Goal: Task Accomplishment & Management: Manage account settings

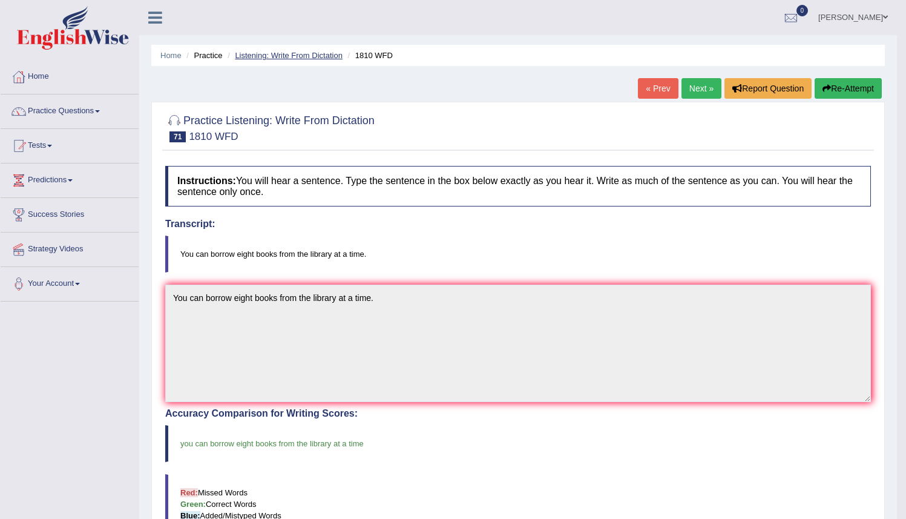
click at [301, 52] on link "Listening: Write From Dictation" at bounding box center [289, 55] width 108 height 9
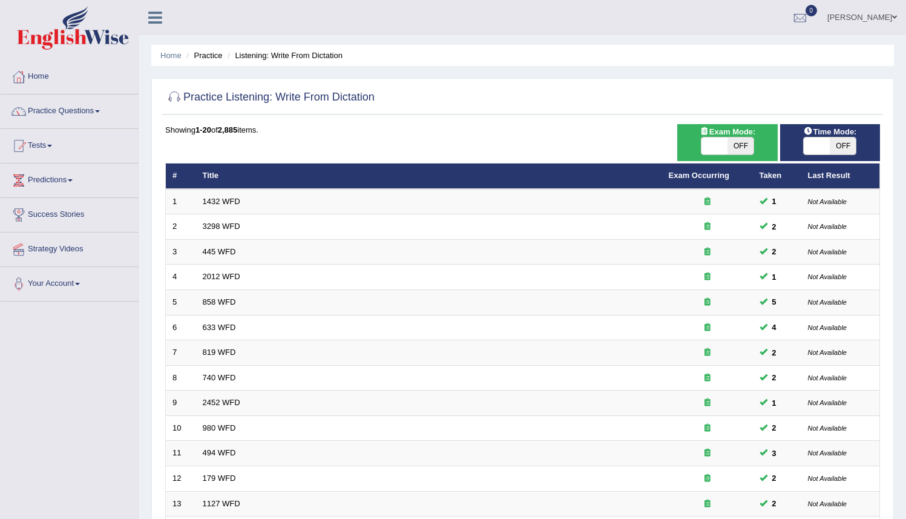
click at [41, 112] on link "Practice Questions" at bounding box center [70, 109] width 138 height 30
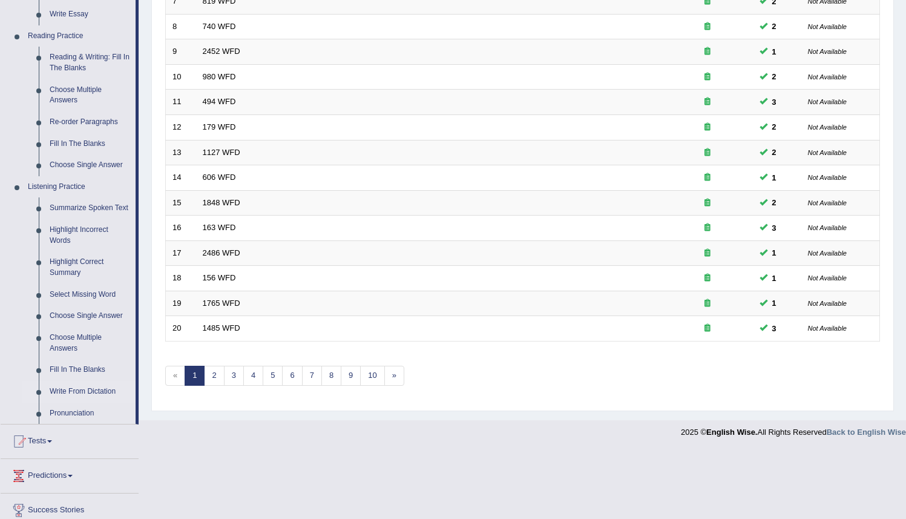
scroll to position [367, 0]
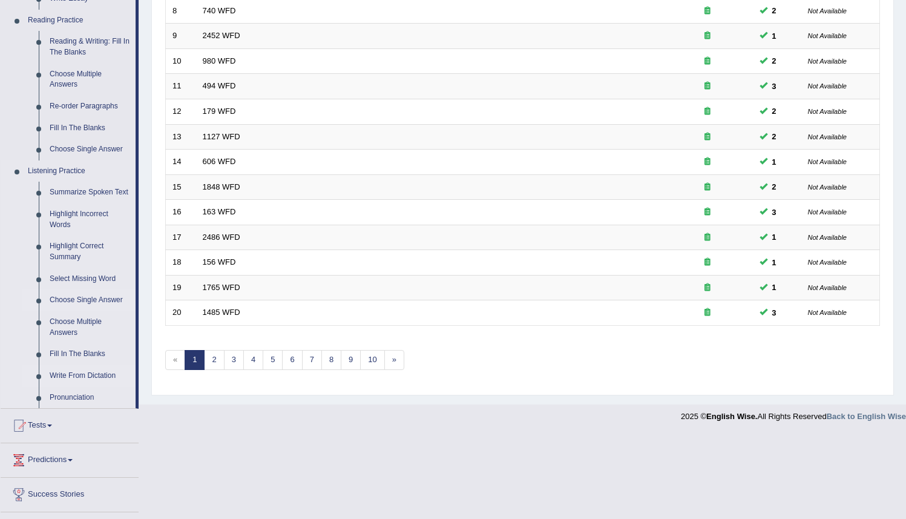
drag, startPoint x: 139, startPoint y: 314, endPoint x: 138, endPoint y: 301, distance: 13.3
click at [137, 312] on li "Practice Questions Speaking Practice Read Aloud Repeat Sentence Describe Image …" at bounding box center [70, 68] width 138 height 681
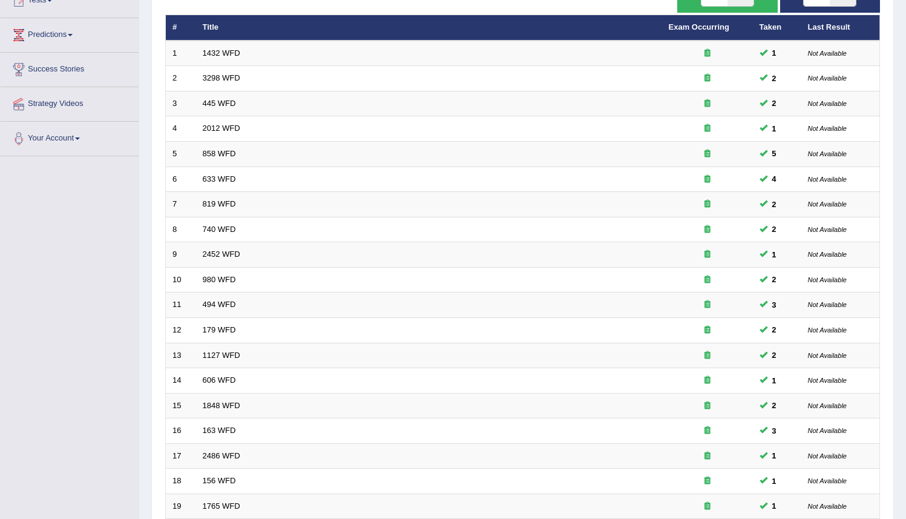
scroll to position [137, 0]
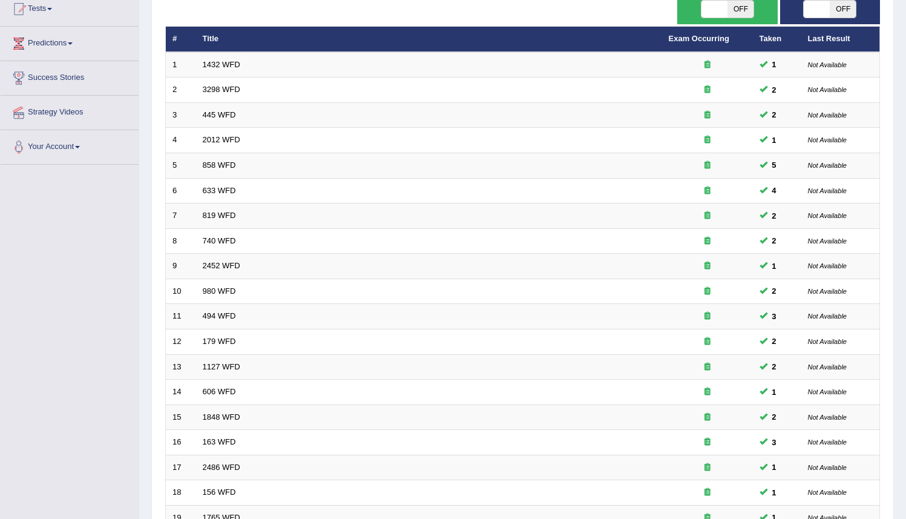
click at [146, 41] on div "Home Practice Listening: Write From Dictation Practice Listening: Write From Di…" at bounding box center [522, 248] width 767 height 771
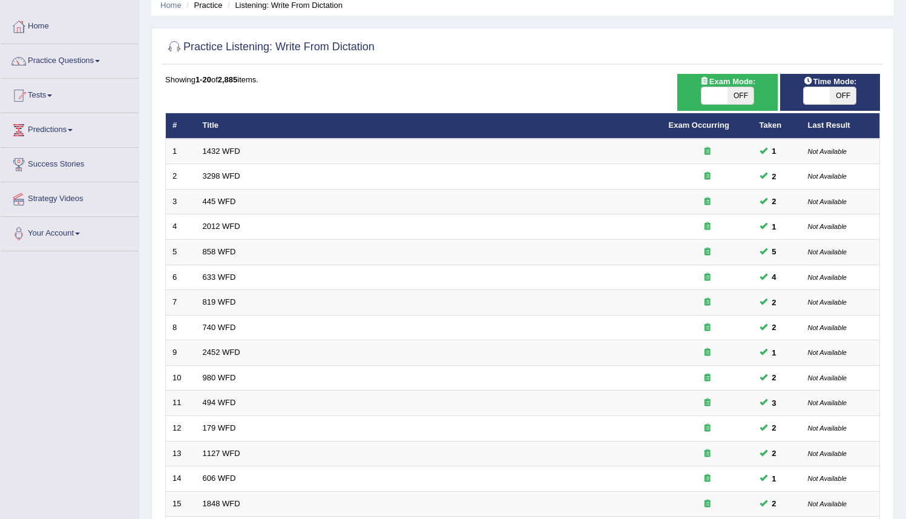
scroll to position [50, 0]
click at [101, 59] on link "Practice Questions" at bounding box center [70, 60] width 138 height 30
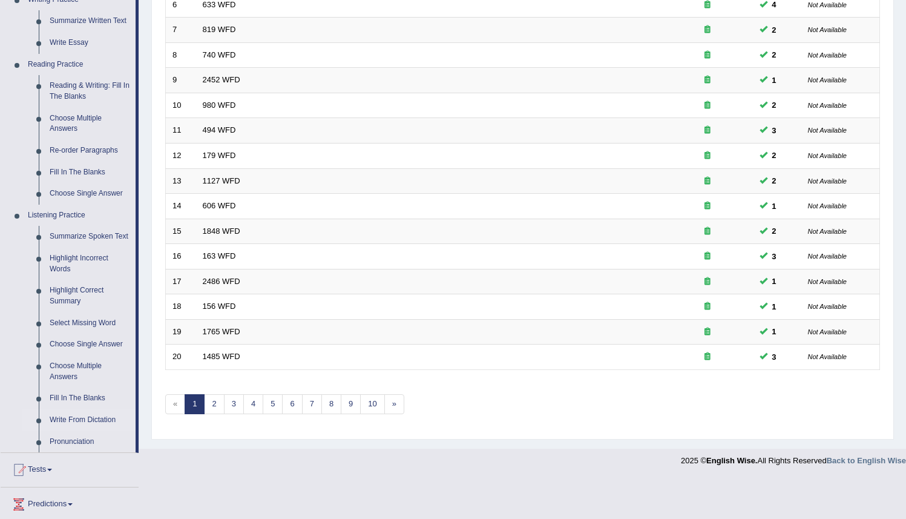
scroll to position [320, 0]
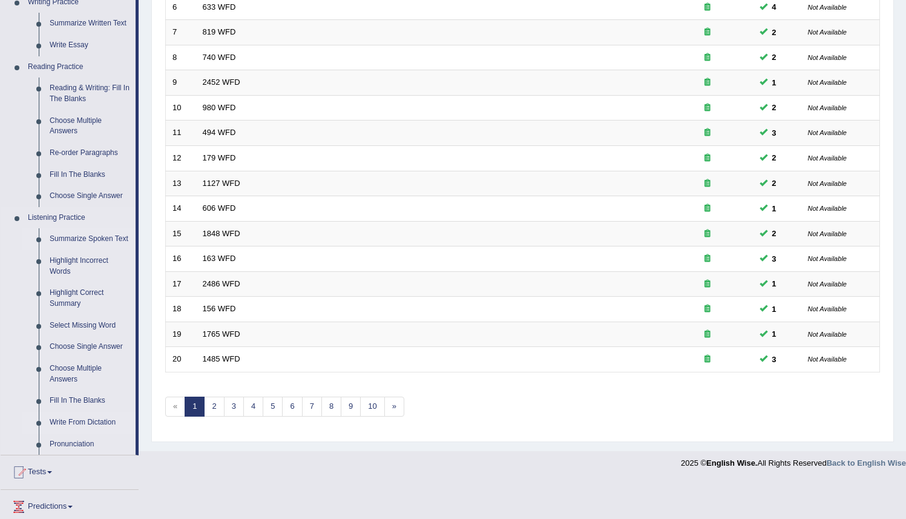
click at [76, 239] on link "Summarize Spoken Text" at bounding box center [89, 239] width 91 height 22
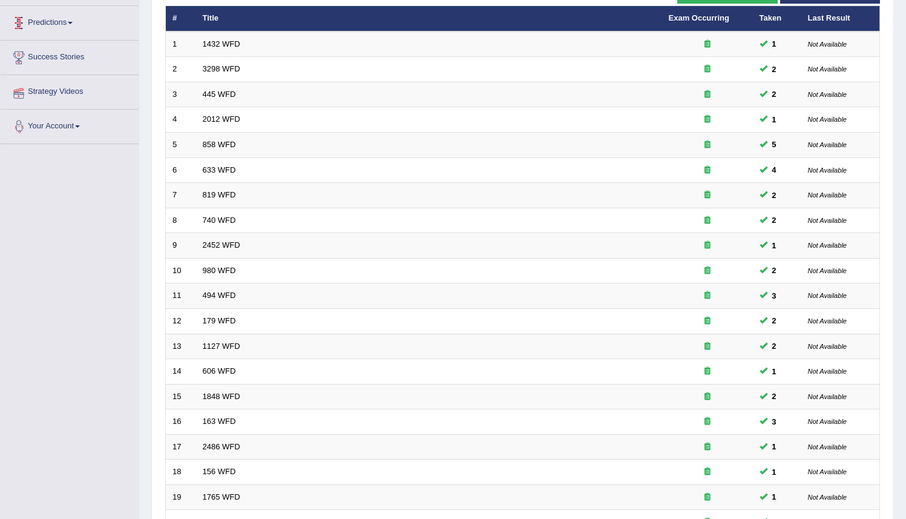
scroll to position [225, 0]
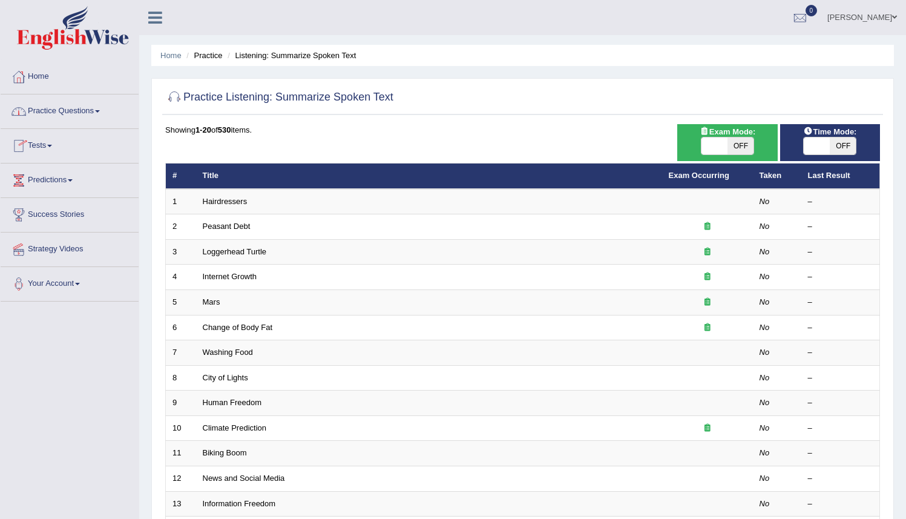
click at [70, 110] on link "Practice Questions" at bounding box center [70, 109] width 138 height 30
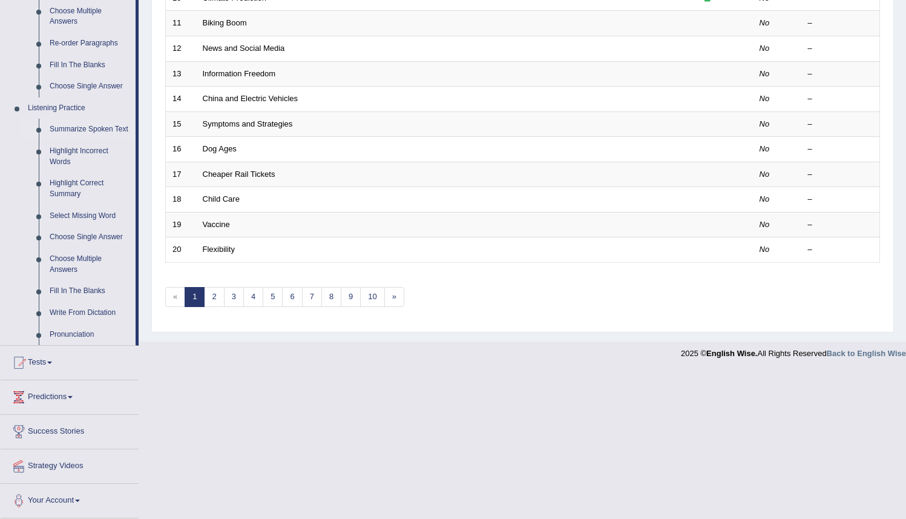
scroll to position [436, 0]
click at [212, 295] on link "2" at bounding box center [214, 297] width 20 height 20
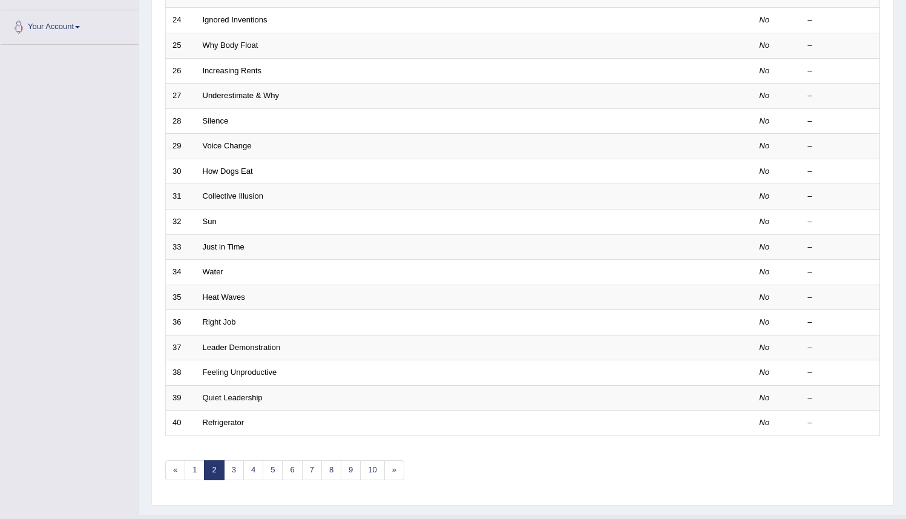
scroll to position [283, 0]
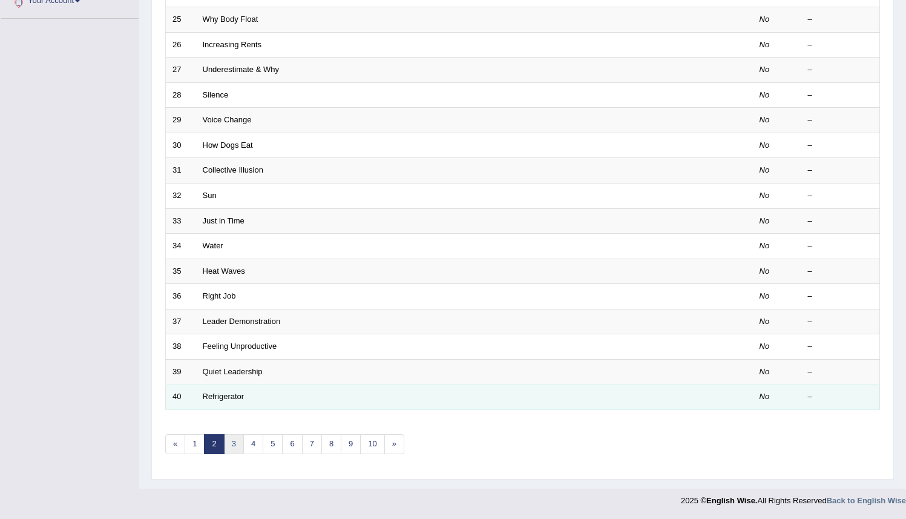
click at [234, 442] on link "3" at bounding box center [234, 444] width 20 height 20
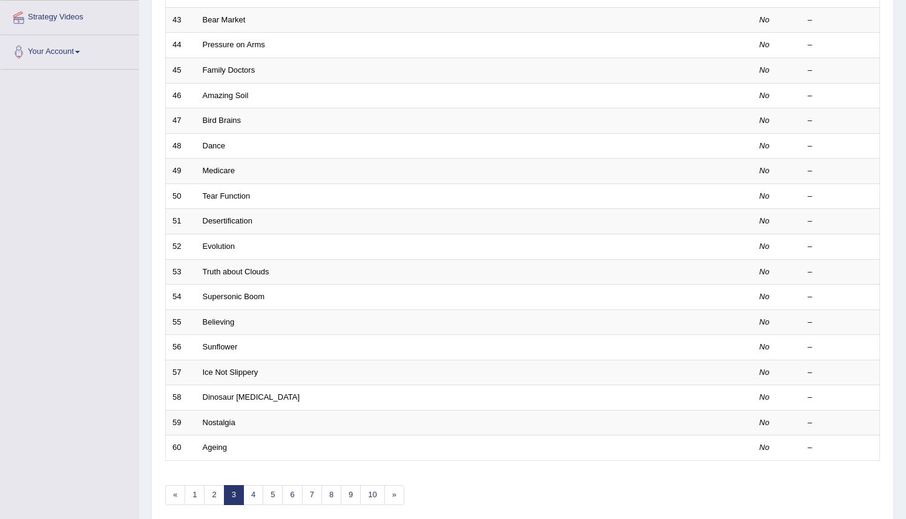
scroll to position [283, 0]
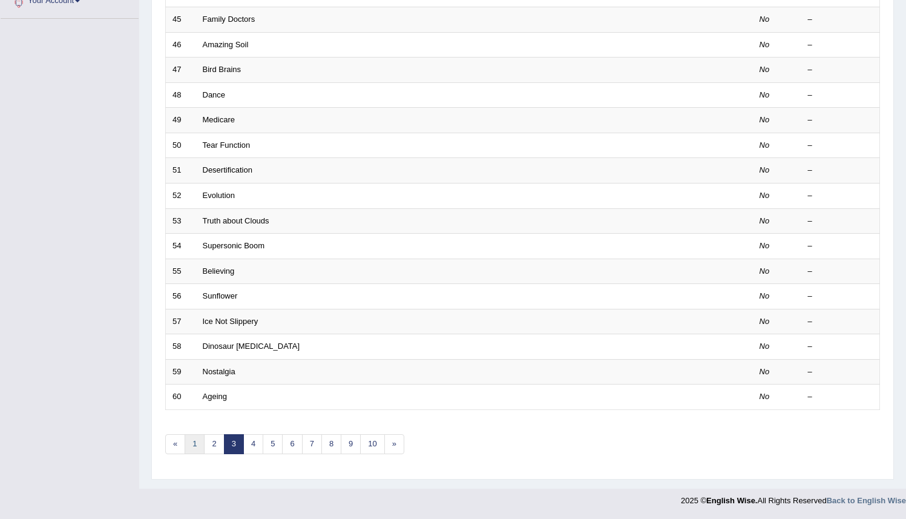
click at [191, 447] on link "1" at bounding box center [195, 444] width 20 height 20
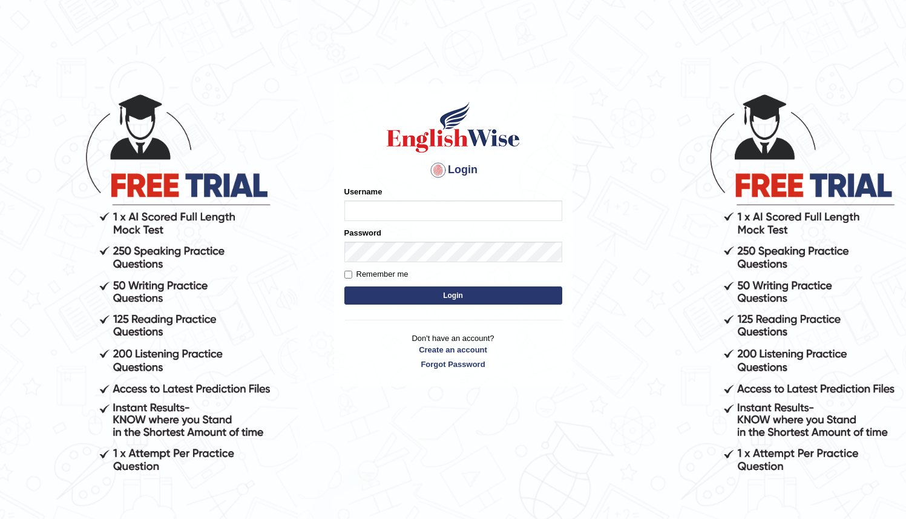
type input "TATAESTRELLA"
click at [349, 273] on input "Remember me" at bounding box center [348, 274] width 8 height 8
checkbox input "true"
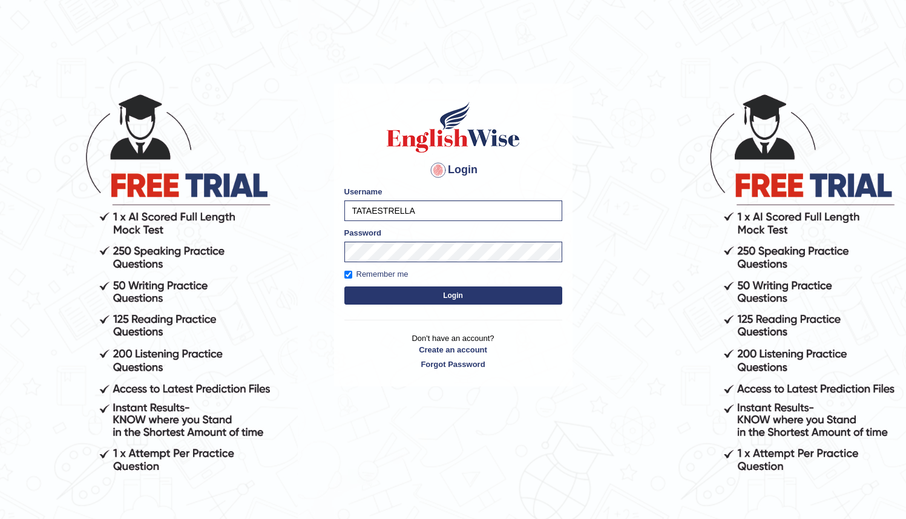
click at [460, 299] on button "Login" at bounding box center [453, 295] width 218 height 18
